Goal: Task Accomplishment & Management: Use online tool/utility

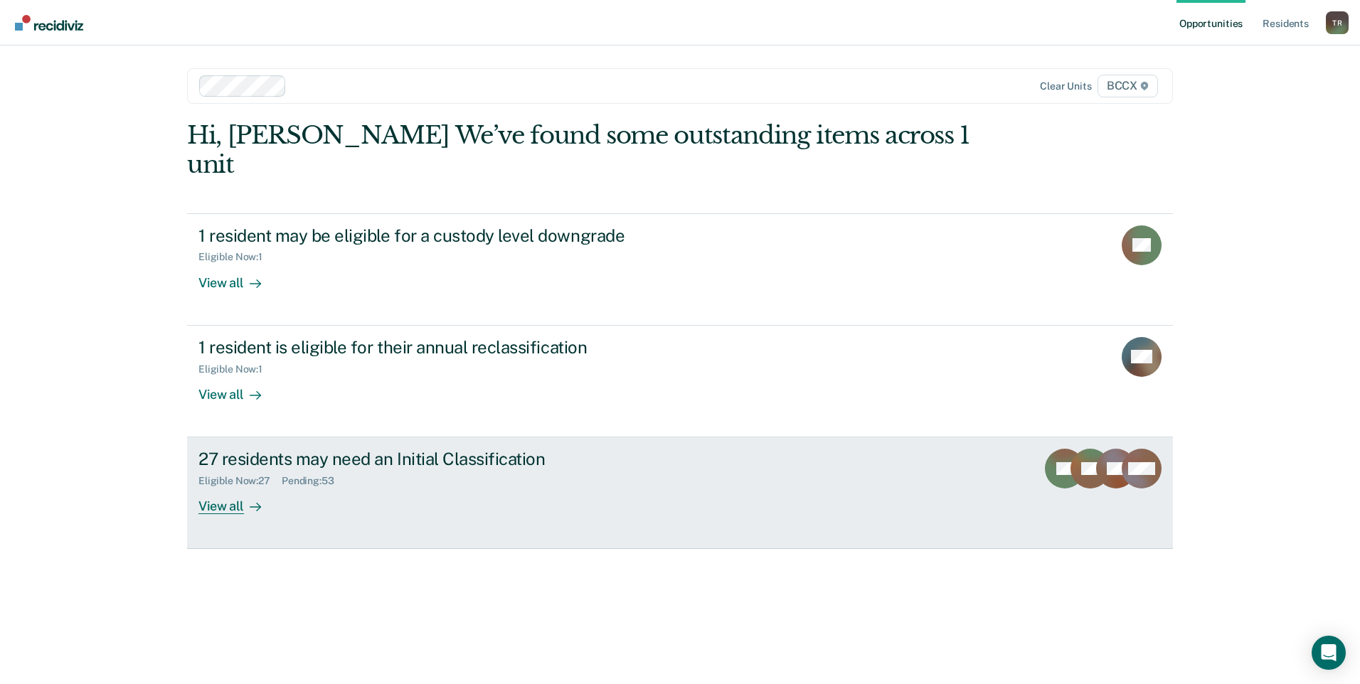
click at [213, 487] on div "View all" at bounding box center [238, 501] width 80 height 28
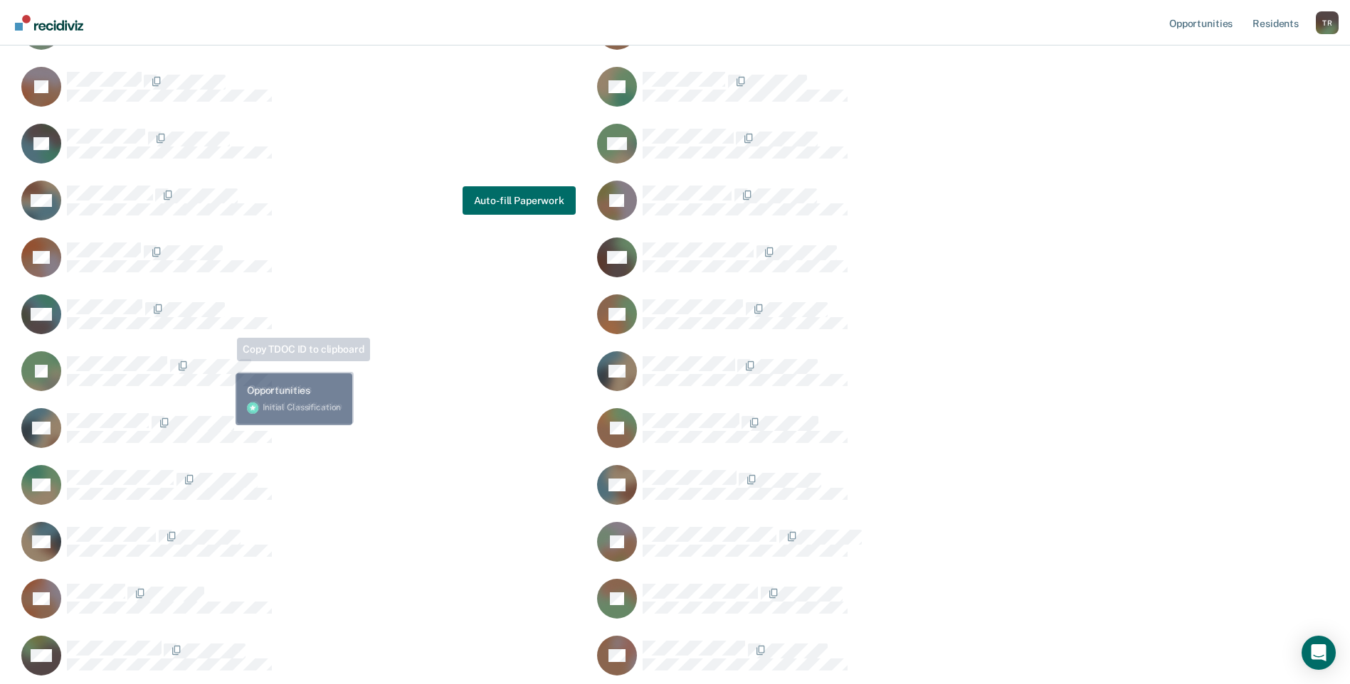
scroll to position [371, 0]
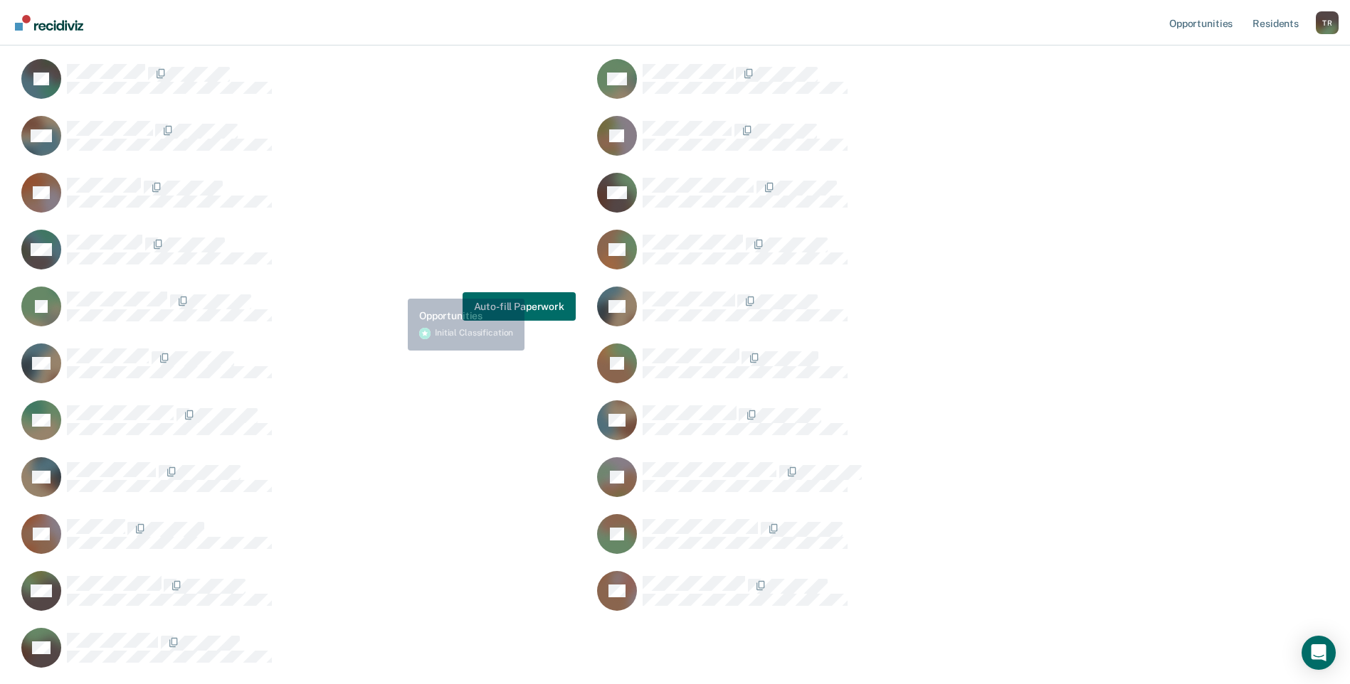
drag, startPoint x: 397, startPoint y: 288, endPoint x: 392, endPoint y: 297, distance: 9.9
click at [396, 288] on div "JT Auto-fill Paperwork" at bounding box center [296, 306] width 558 height 41
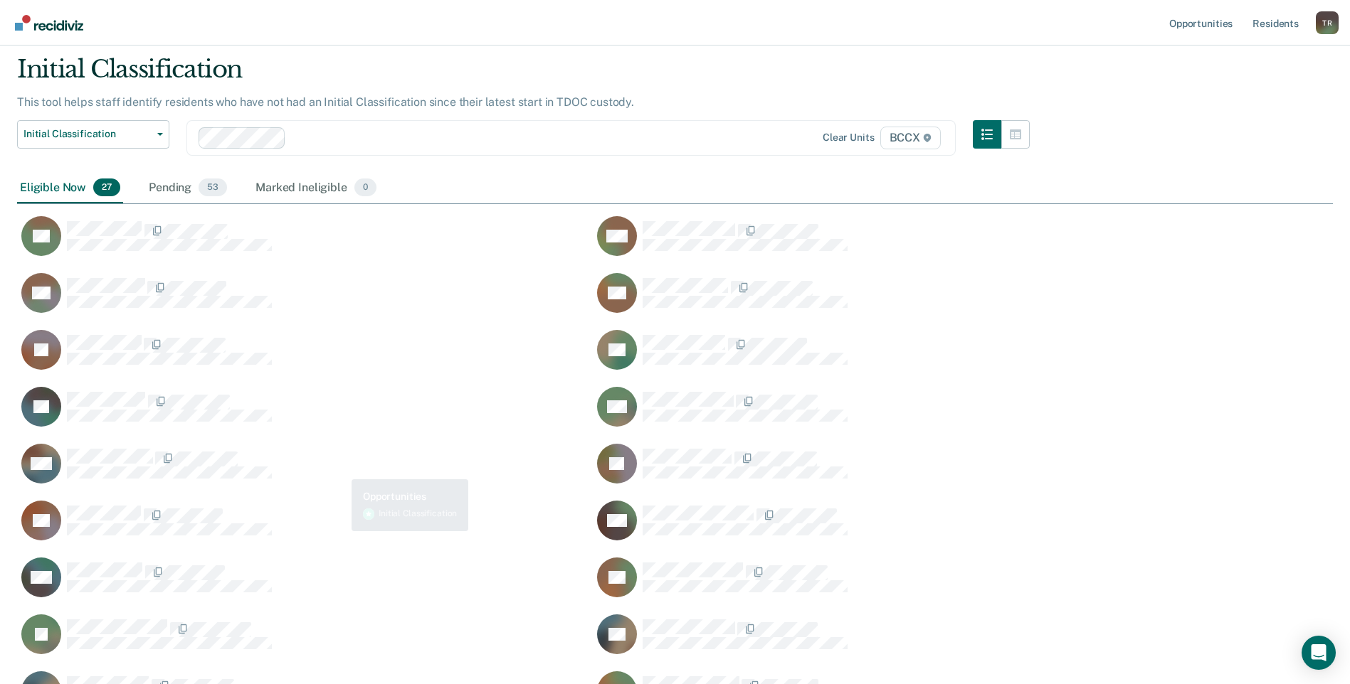
scroll to position [0, 0]
